Goal: Task Accomplishment & Management: Use online tool/utility

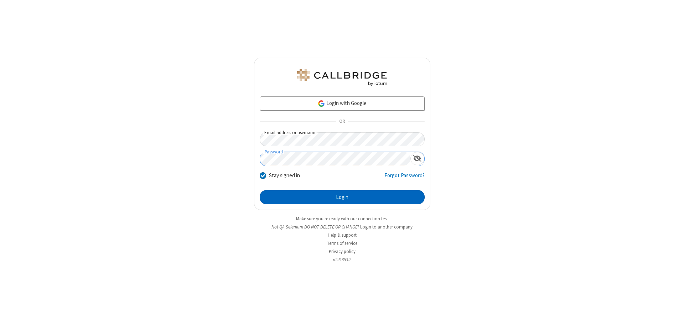
click at [342, 197] on button "Login" at bounding box center [342, 197] width 165 height 14
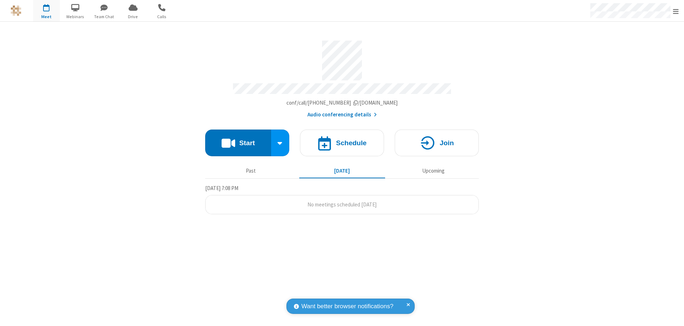
click at [238, 140] on button "Start" at bounding box center [238, 143] width 66 height 27
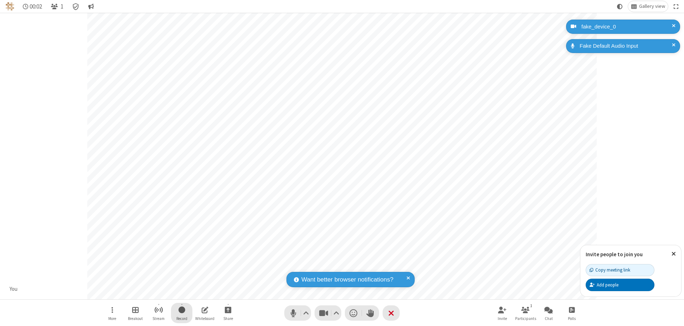
click at [182, 313] on span "Start recording" at bounding box center [181, 310] width 7 height 9
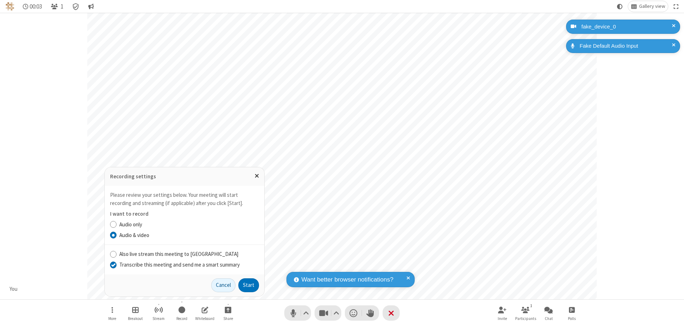
click at [113, 265] on input "Transcribe this meeting and send me a smart summary" at bounding box center [113, 264] width 7 height 7
click at [189, 235] on label "Audio & video" at bounding box center [189, 235] width 140 height 8
click at [117, 235] on input "Audio & video" at bounding box center [113, 234] width 7 height 7
click at [249, 285] on button "Start" at bounding box center [248, 285] width 21 height 14
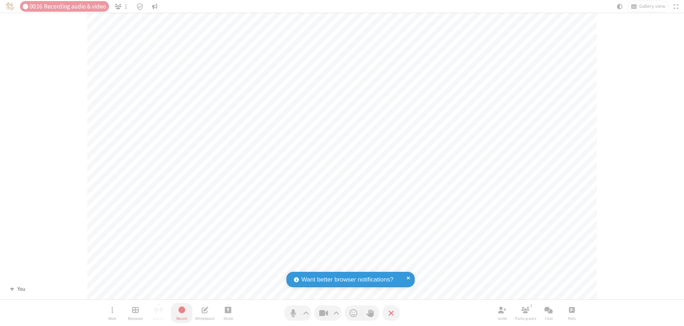
click at [182, 313] on span "Stop recording" at bounding box center [181, 310] width 8 height 9
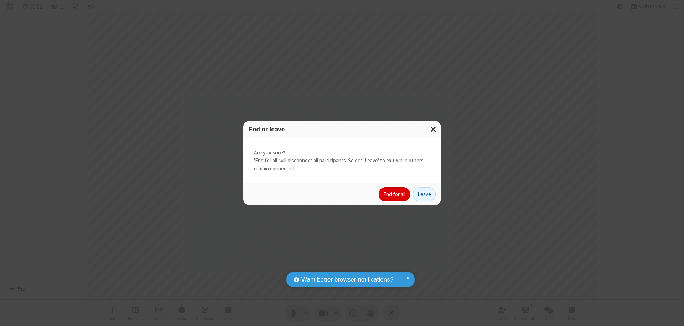
click at [395, 194] on button "End for all" at bounding box center [394, 194] width 31 height 14
